Goal: Information Seeking & Learning: Learn about a topic

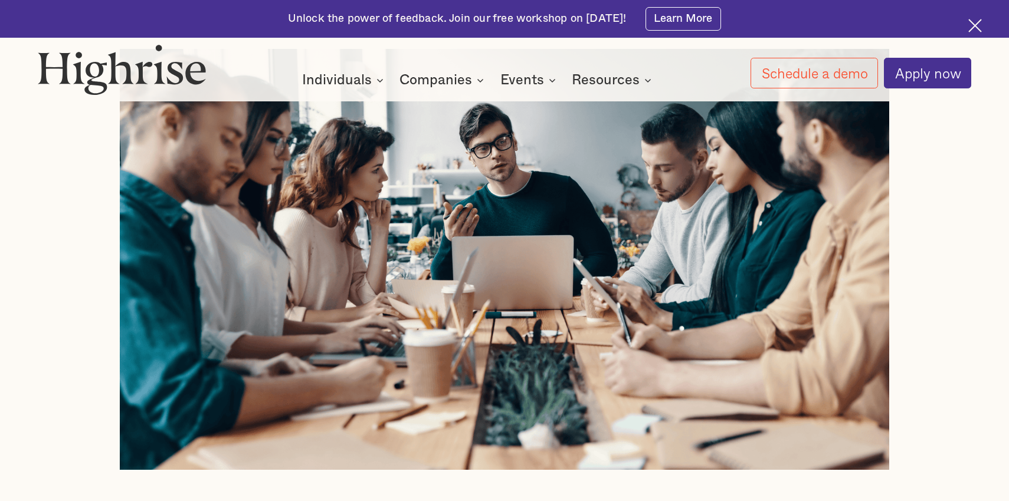
scroll to position [1073, 0]
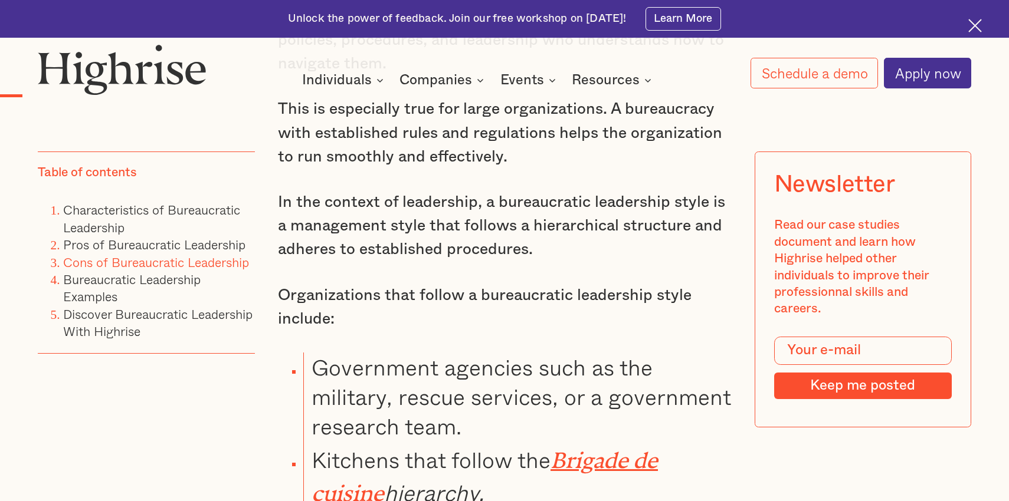
click at [160, 258] on link "Cons of Bureaucratic Leadership" at bounding box center [156, 261] width 186 height 19
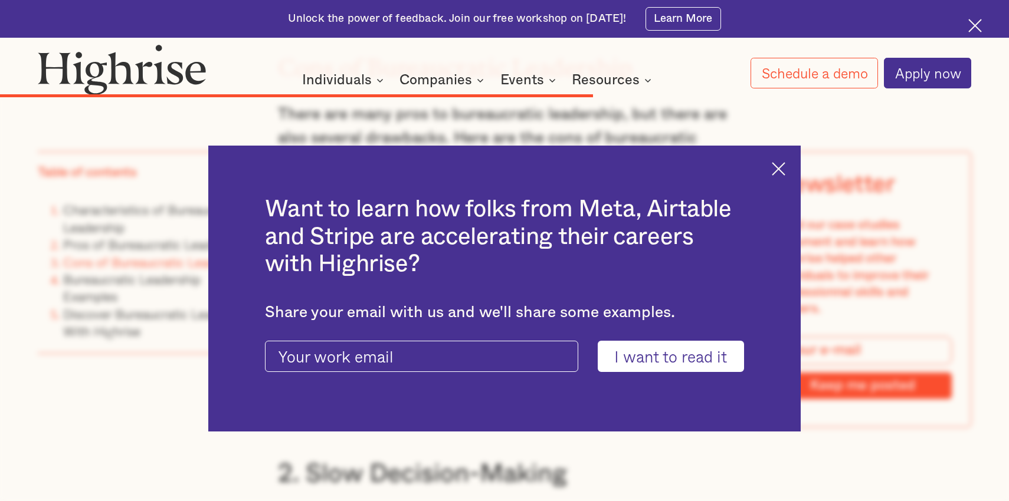
scroll to position [6917, 0]
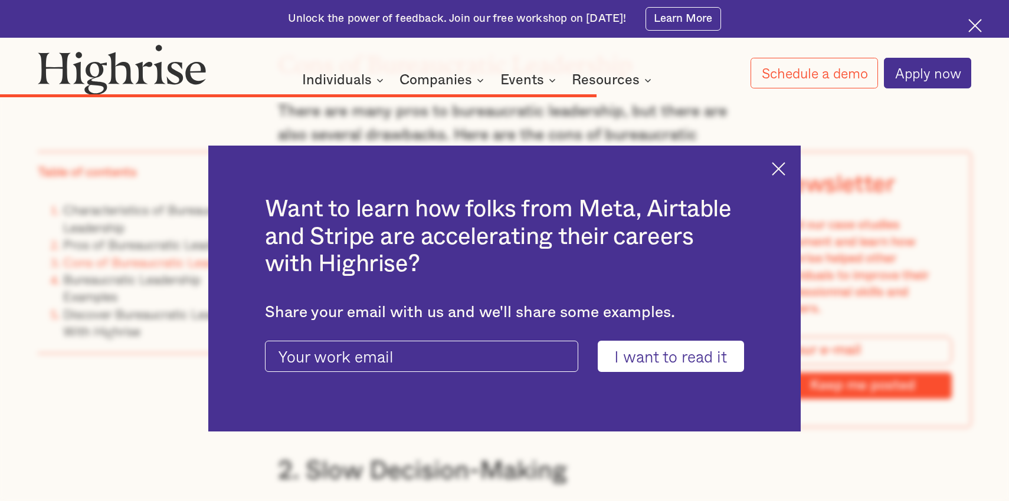
click at [777, 166] on img at bounding box center [778, 169] width 14 height 14
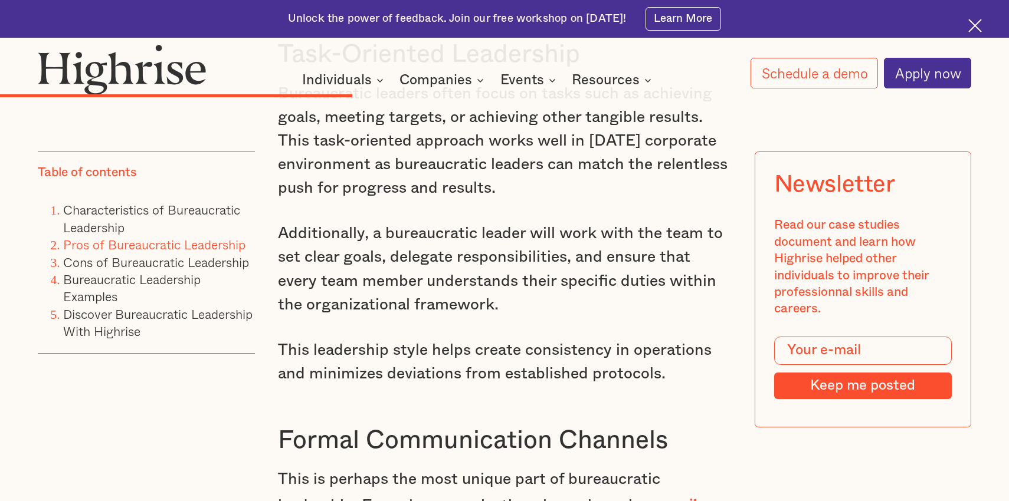
scroll to position [4456, 0]
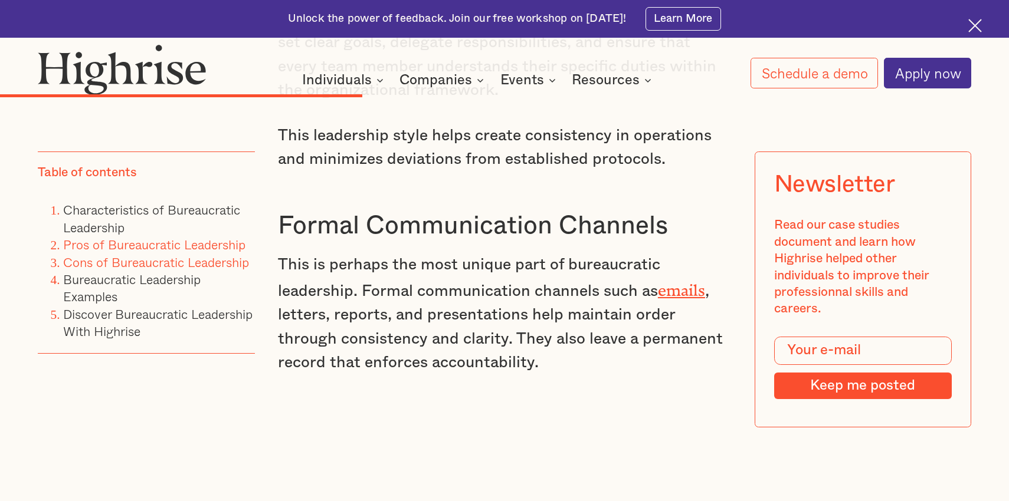
click at [124, 260] on link "Cons of Bureaucratic Leadership" at bounding box center [156, 261] width 186 height 19
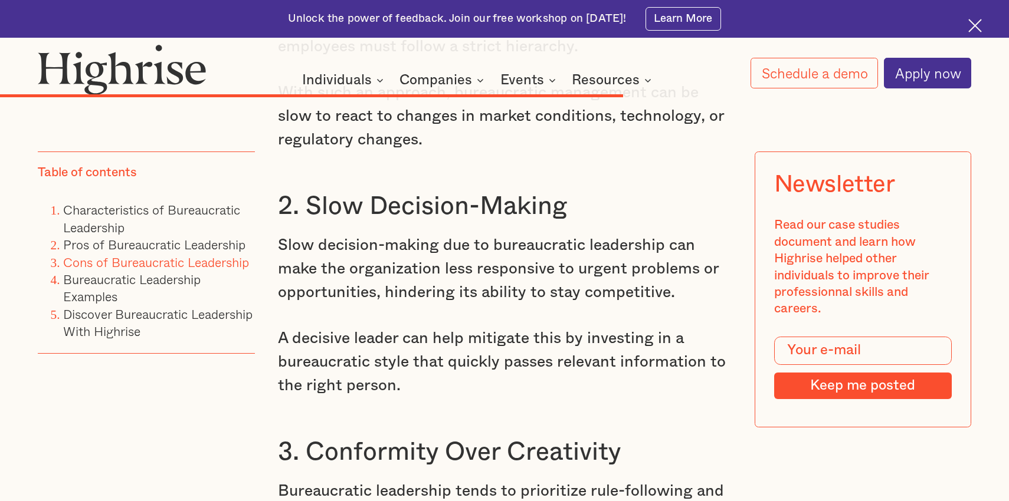
scroll to position [7182, 0]
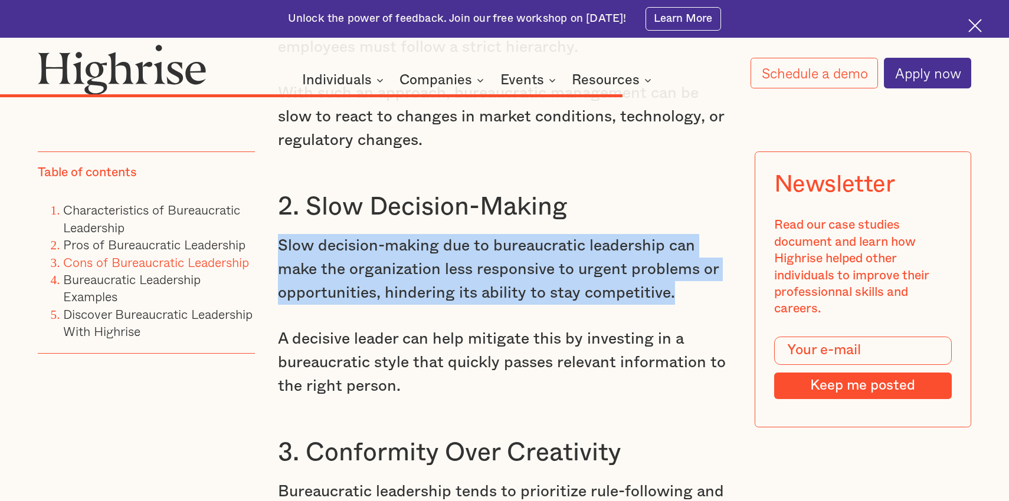
drag, startPoint x: 676, startPoint y: 277, endPoint x: 257, endPoint y: 232, distance: 421.2
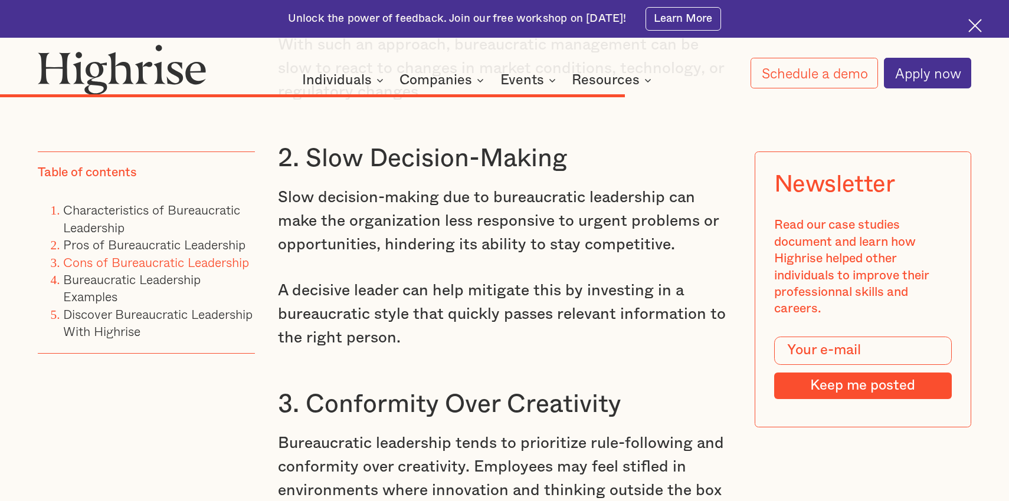
scroll to position [7154, 0]
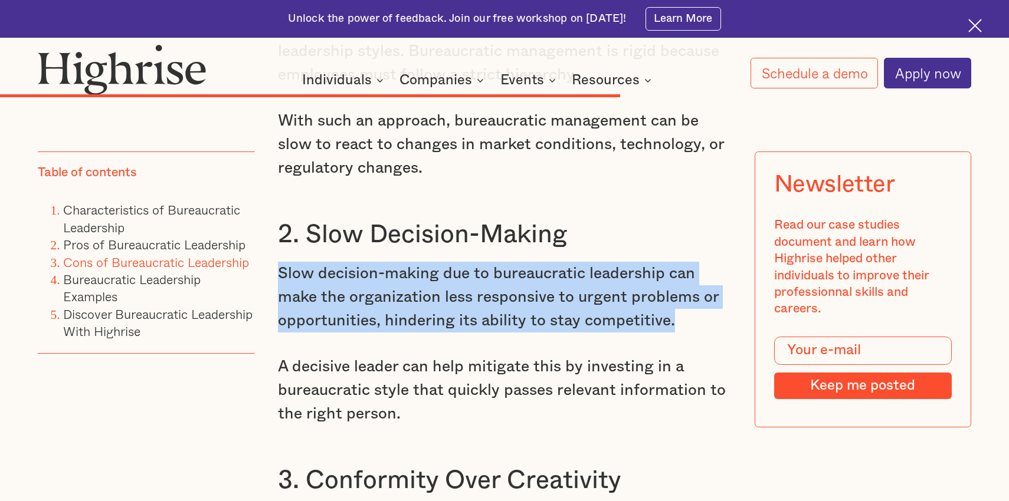
drag, startPoint x: 685, startPoint y: 298, endPoint x: 278, endPoint y: 253, distance: 410.1
click at [278, 262] on p "Slow decision-making due to bureaucratic leadership can make the organization l…" at bounding box center [504, 297] width 453 height 71
copy p "Slow decision-making due to bureaucratic leadership can make the organization l…"
